Goal: Task Accomplishment & Management: Use online tool/utility

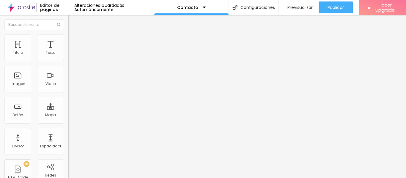
click at [74, 42] on span "Avanzado" at bounding box center [83, 44] width 19 height 5
drag, startPoint x: 12, startPoint y: 56, endPoint x: 29, endPoint y: 56, distance: 17.3
click at [68, 115] on div at bounding box center [102, 117] width 68 height 5
type input "35"
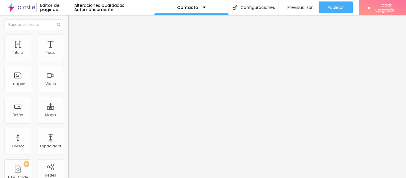
type input "35"
click at [68, 115] on input "range" at bounding box center [87, 117] width 38 height 5
type input "30"
type input "25"
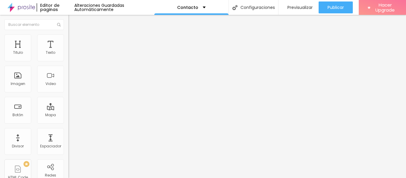
type input "25"
type input "20"
type input "15"
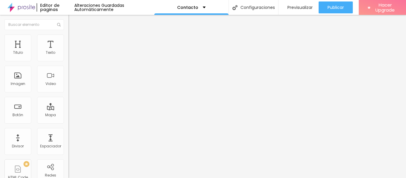
type input "10"
type input "0"
type input "5"
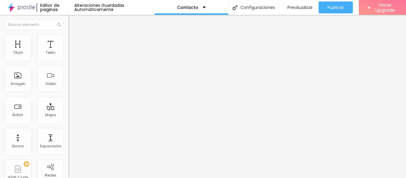
type input "5"
type input "10"
type input "15"
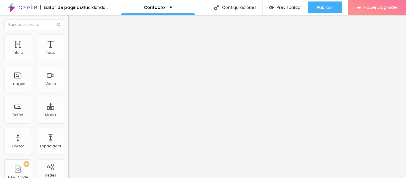
type input "20"
type input "25"
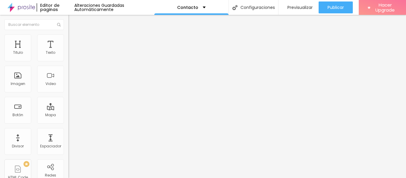
type input "20"
type input "15"
type input "10"
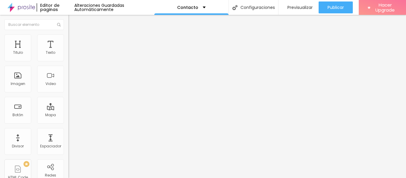
type input "10"
type input "5"
type input "0"
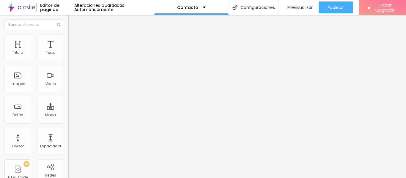
drag, startPoint x: 29, startPoint y: 57, endPoint x: 9, endPoint y: 53, distance: 20.3
type input "0"
click at [68, 115] on input "range" at bounding box center [87, 117] width 38 height 5
click at [68, 35] on img at bounding box center [70, 36] width 5 height 5
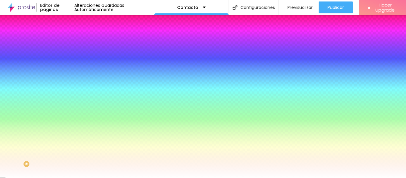
click at [68, 40] on li "Avanzado" at bounding box center [102, 43] width 68 height 6
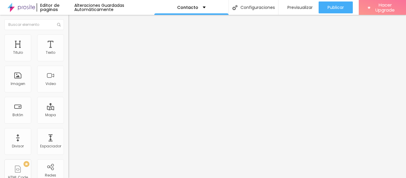
type input "5"
type input "15"
type input "20"
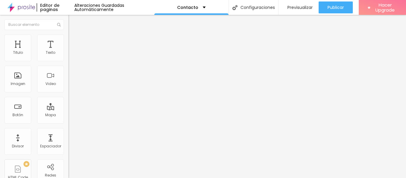
type input "20"
type input "25"
type input "30"
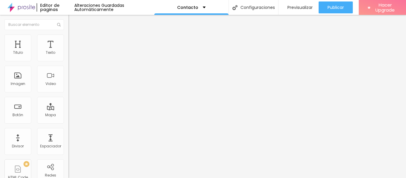
type input "35"
type input "40"
type input "45"
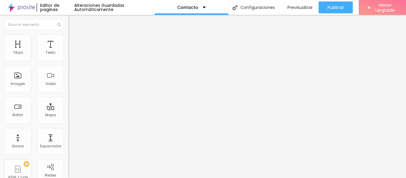
type input "45"
type input "50"
type input "45"
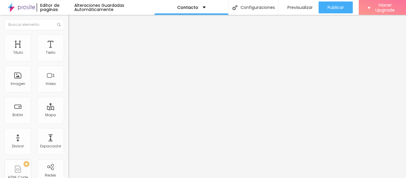
type input "40"
type input "0"
drag, startPoint x: 29, startPoint y: 58, endPoint x: 2, endPoint y: 54, distance: 27.3
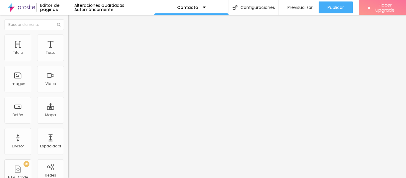
click at [68, 115] on input "range" at bounding box center [87, 117] width 38 height 5
click at [68, 175] on div at bounding box center [102, 175] width 68 height 0
click at [68, 134] on input "text" at bounding box center [103, 137] width 71 height 6
type input "@gustavovegaok"
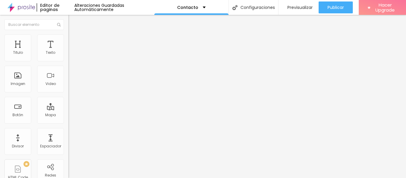
drag, startPoint x: 48, startPoint y: 77, endPoint x: 7, endPoint y: 79, distance: 41.3
click at [68, 134] on input "@gustavovegaok" at bounding box center [103, 137] width 71 height 6
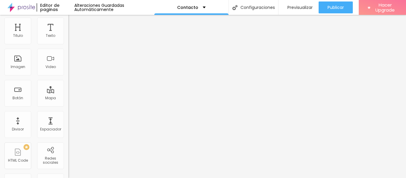
scroll to position [35, 0]
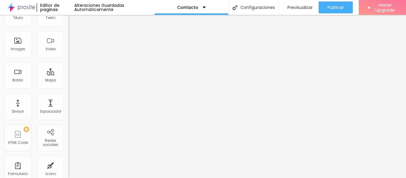
drag, startPoint x: 47, startPoint y: 42, endPoint x: 0, endPoint y: 45, distance: 47.0
click at [68, 45] on div "0 px Espacio interior ID Html @gustavovegaok Clases Html Visible en dispositivo…" at bounding box center [102, 97] width 68 height 170
drag, startPoint x: 29, startPoint y: 138, endPoint x: 0, endPoint y: 128, distance: 30.8
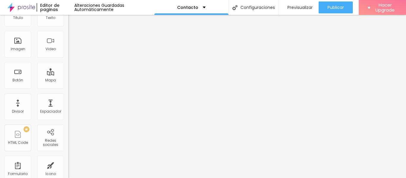
click at [68, 128] on div "0 px Espacio interior ID Html Clases Html Visible en dispositivos Móvil Tableta…" at bounding box center [102, 97] width 68 height 170
paste textarea
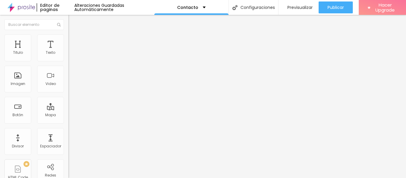
click at [68, 36] on img at bounding box center [70, 36] width 5 height 5
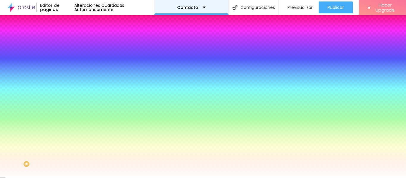
click at [199, 4] on div "Contacto" at bounding box center [191, 7] width 74 height 15
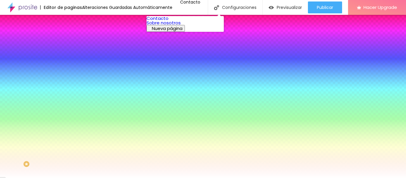
click at [168, 21] on link "Contacto" at bounding box center [157, 18] width 22 height 6
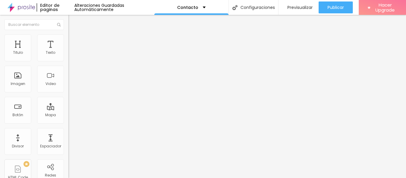
click at [74, 42] on span "Avanzado" at bounding box center [83, 44] width 19 height 5
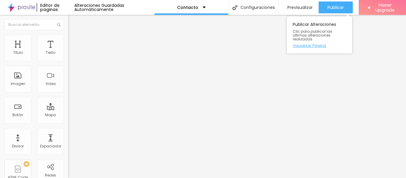
click at [305, 44] on link "Visualizar Página" at bounding box center [319, 46] width 53 height 4
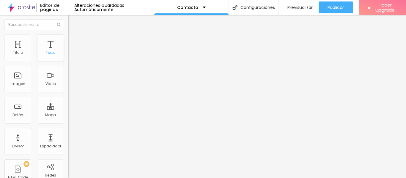
click at [48, 48] on div "Texto" at bounding box center [50, 47] width 27 height 27
type input "17"
type input "18"
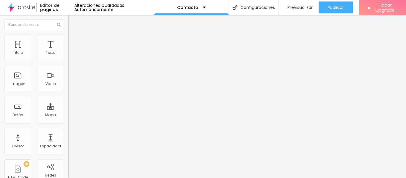
type input "20"
type input "23"
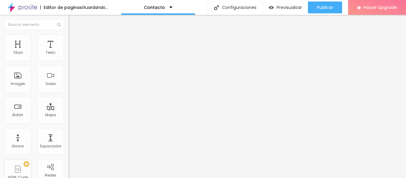
type input "24"
type input "25"
type input "26"
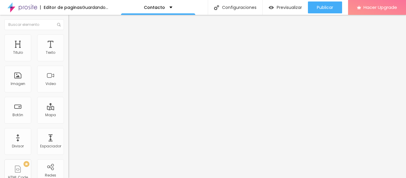
type input "26"
type input "27"
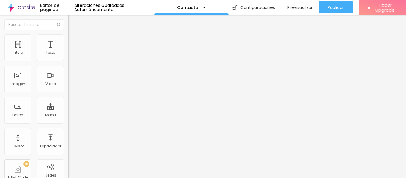
type input "26"
type input "25"
type input "24"
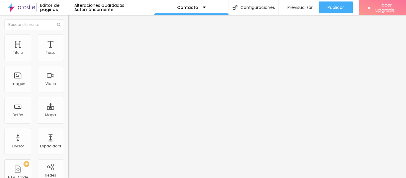
type input "24"
type input "23"
type input "22"
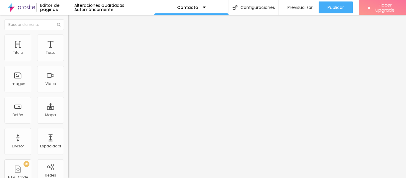
type input "21"
type input "20"
type input "19"
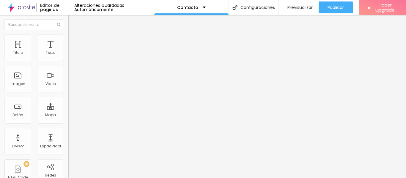
type input "19"
type input "18"
type input "19"
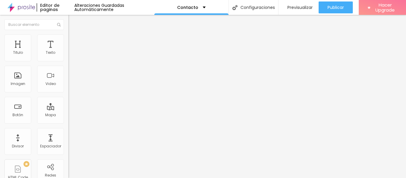
type input "20"
type input "21"
type input "20"
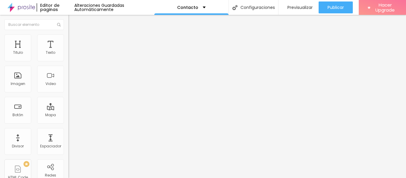
type input "20"
type input "19"
drag, startPoint x: 26, startPoint y: 59, endPoint x: 22, endPoint y: 56, distance: 4.6
type input "19"
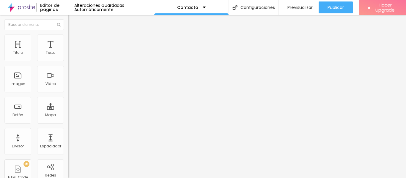
click at [68, 109] on input "range" at bounding box center [87, 111] width 38 height 5
type input "0.2"
type input "0.8"
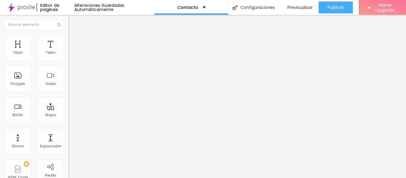
type input "1.5"
type input "2"
type input "2.2"
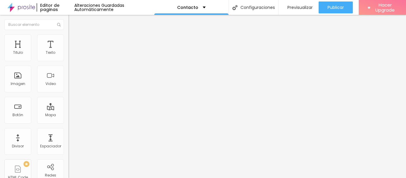
type input "2.2"
type input "2.4"
type input "2.3"
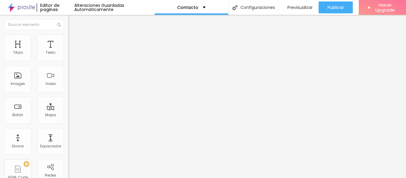
type input "1.4"
type input "1"
type input "0.9"
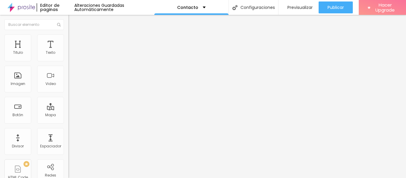
type input "0.9"
type input "0.8"
type input "0.7"
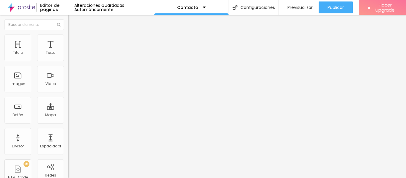
type input "0.6"
type input "0.5"
type input "0.3"
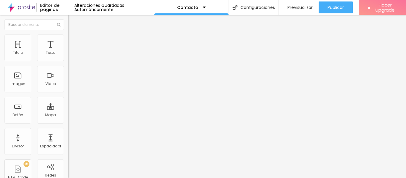
type input "0.3"
type input "0.2"
type input "0.1"
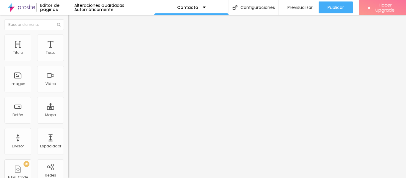
type input "0"
type input "1.4"
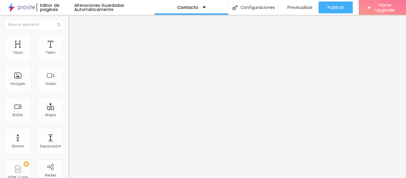
type input "1.5"
type input "1.6"
type input "1.7"
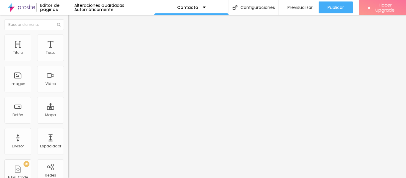
type input "1.7"
type input "1.6"
type input "1.5"
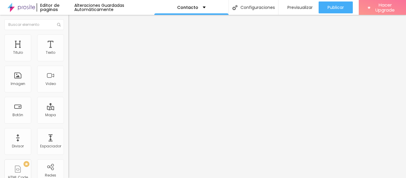
drag, startPoint x: 36, startPoint y: 81, endPoint x: 39, endPoint y: 81, distance: 3.6
type input "1.5"
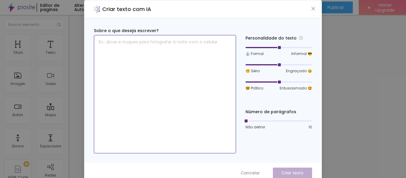
click at [172, 64] on textarea at bounding box center [165, 94] width 142 height 118
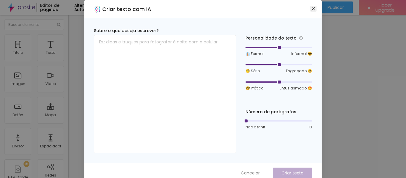
click at [311, 9] on icon "close" at bounding box center [313, 9] width 4 height 4
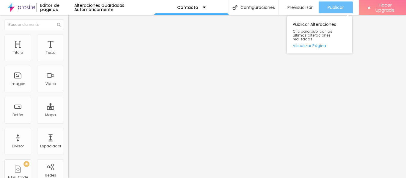
click at [328, 8] on span "Publicar" at bounding box center [335, 7] width 16 height 5
